Goal: Task Accomplishment & Management: Manage account settings

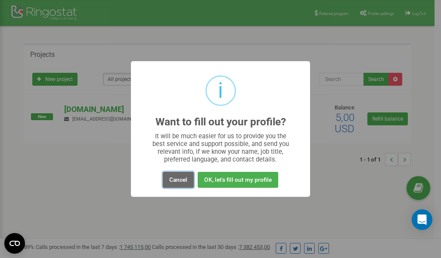
click at [185, 178] on button "Cancel" at bounding box center [178, 180] width 31 height 16
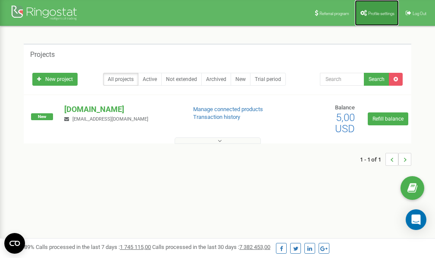
click at [378, 10] on link "Profile settings" at bounding box center [377, 13] width 44 height 26
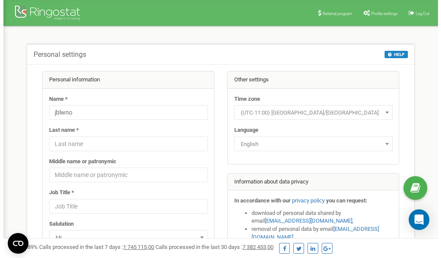
scroll to position [43, 0]
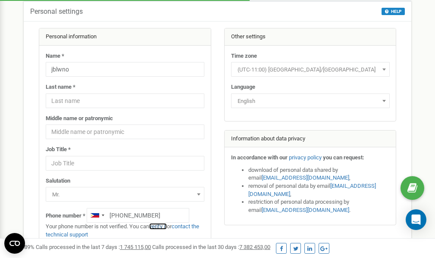
click at [163, 227] on link "verify it" at bounding box center [158, 226] width 18 height 6
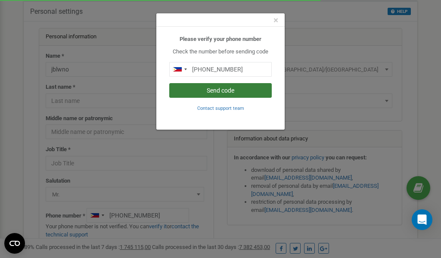
click at [229, 92] on button "Send code" at bounding box center [220, 90] width 103 height 15
